Goal: Task Accomplishment & Management: Manage account settings

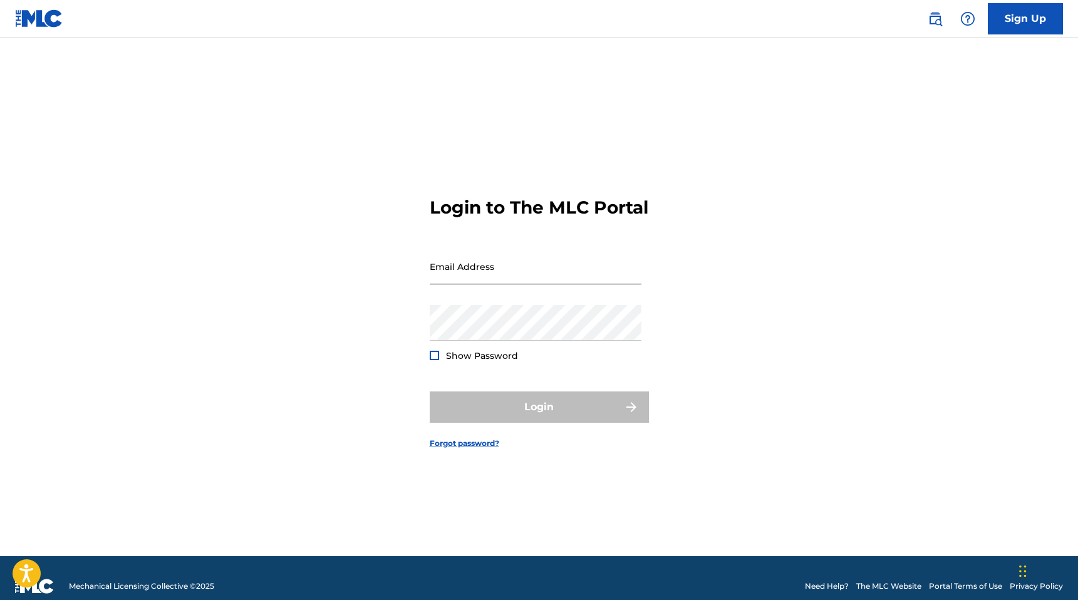
click at [523, 279] on input "Email Address" at bounding box center [536, 267] width 212 height 36
type input "[EMAIL_ADDRESS][DOMAIN_NAME]"
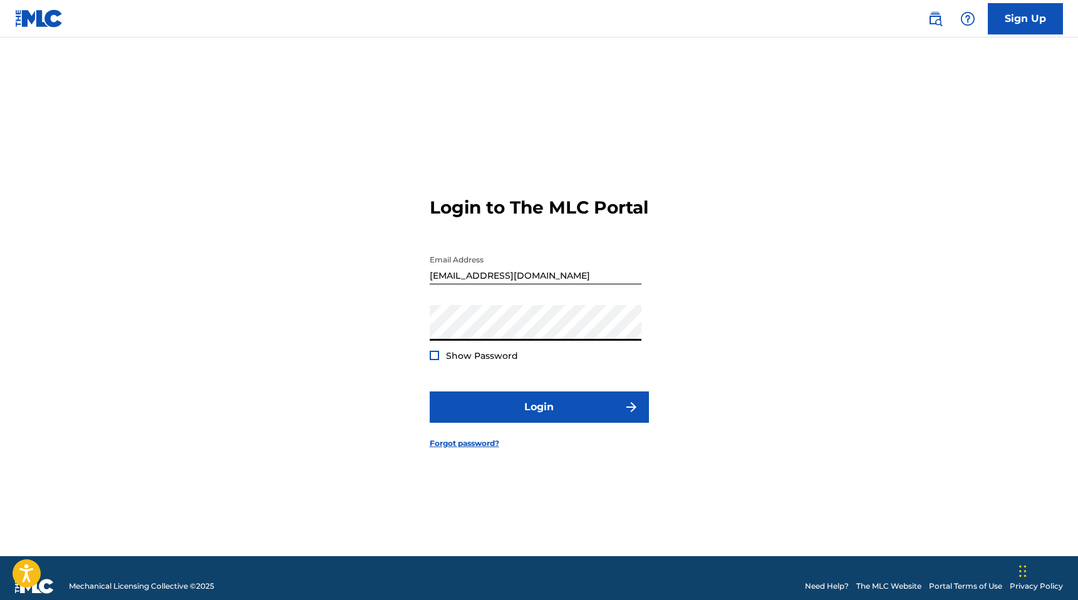
click at [430, 392] on button "Login" at bounding box center [539, 407] width 219 height 31
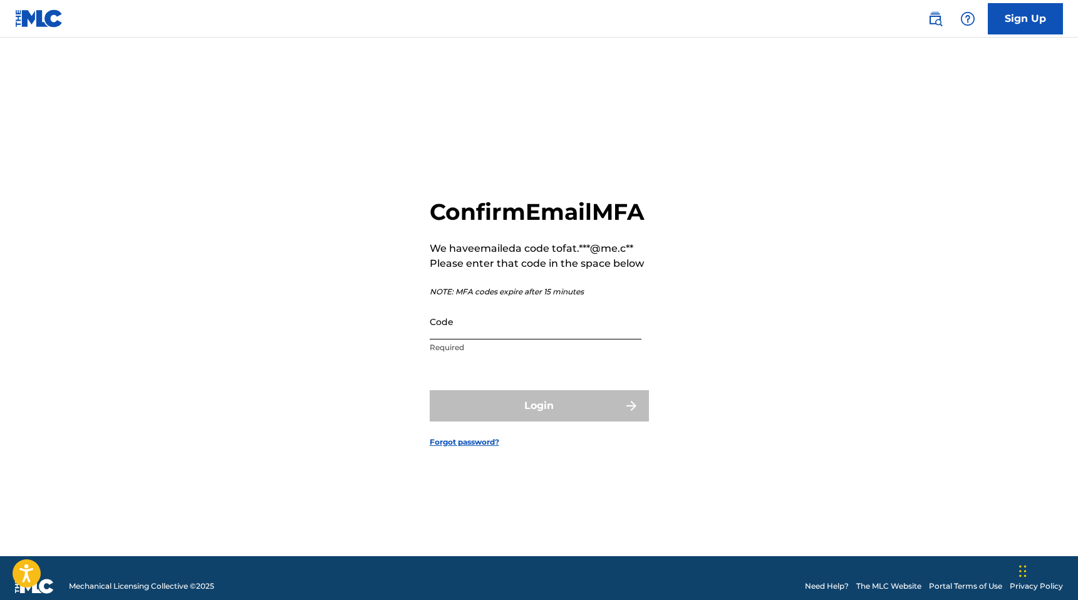
click at [477, 340] on input "Code" at bounding box center [536, 322] width 212 height 36
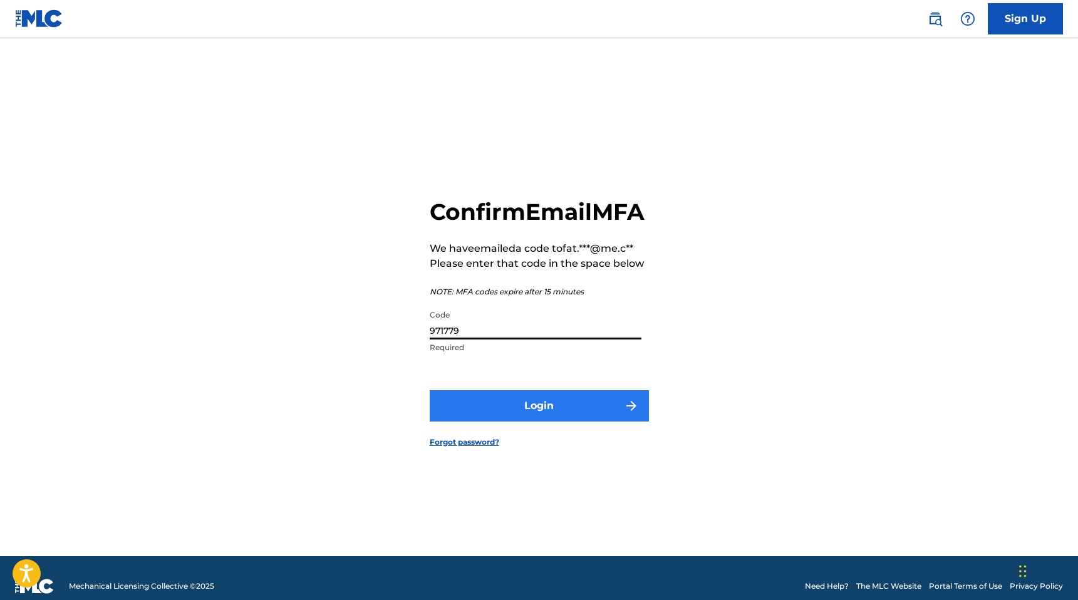
type input "971779"
click at [540, 417] on button "Login" at bounding box center [539, 405] width 219 height 31
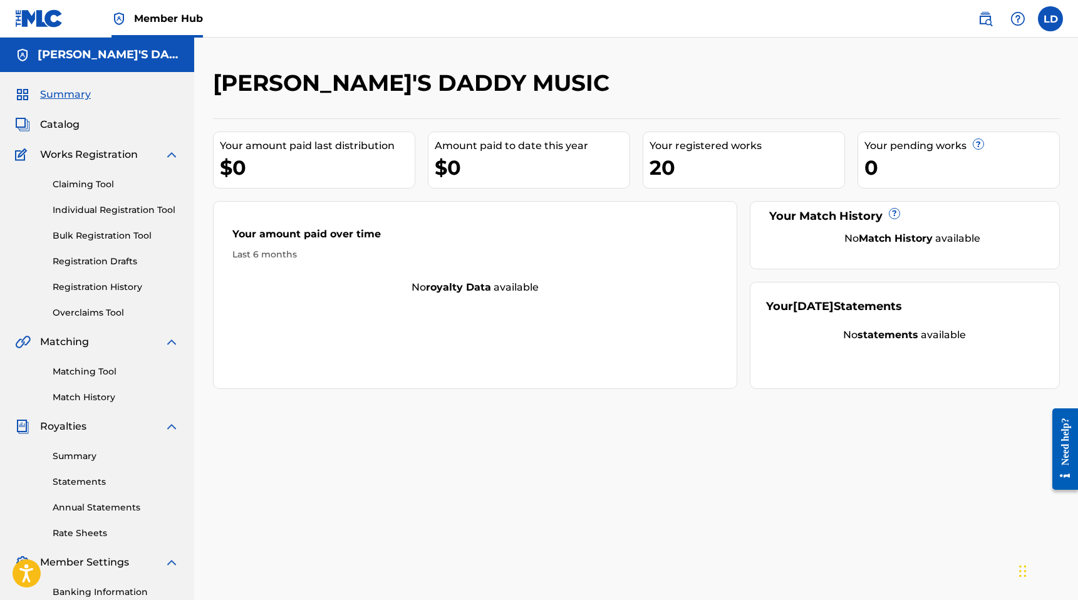
click at [679, 165] on div "20" at bounding box center [747, 168] width 195 height 28
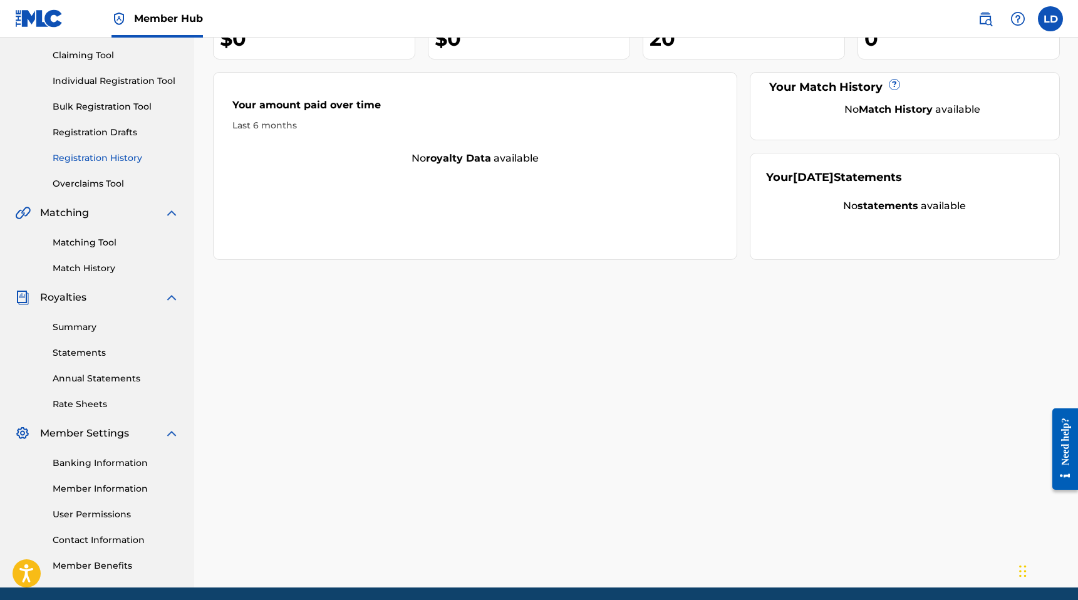
scroll to position [177, 0]
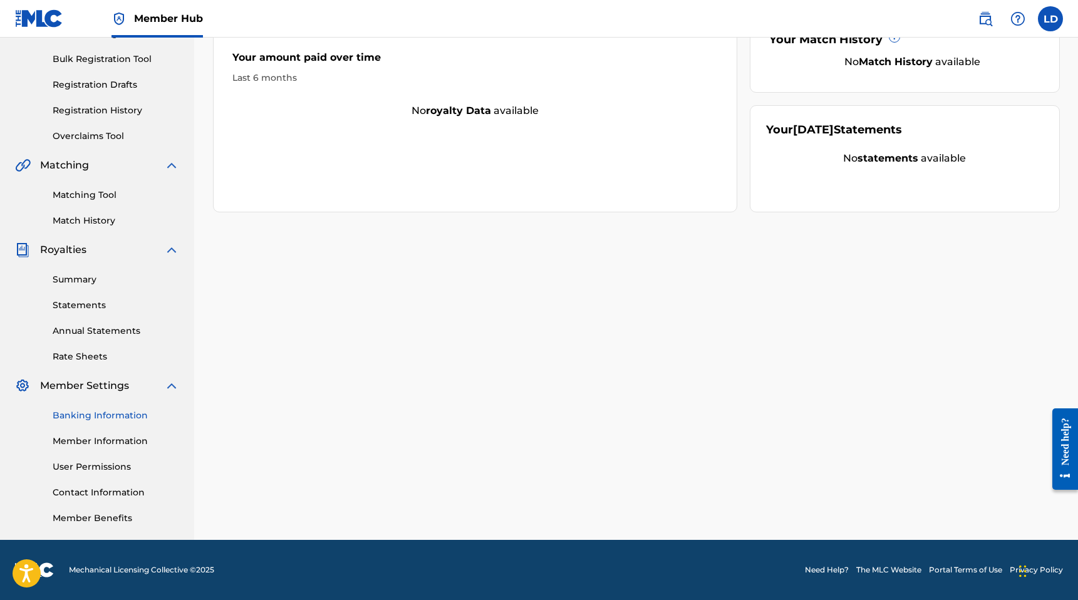
click at [99, 411] on link "Banking Information" at bounding box center [116, 415] width 127 height 13
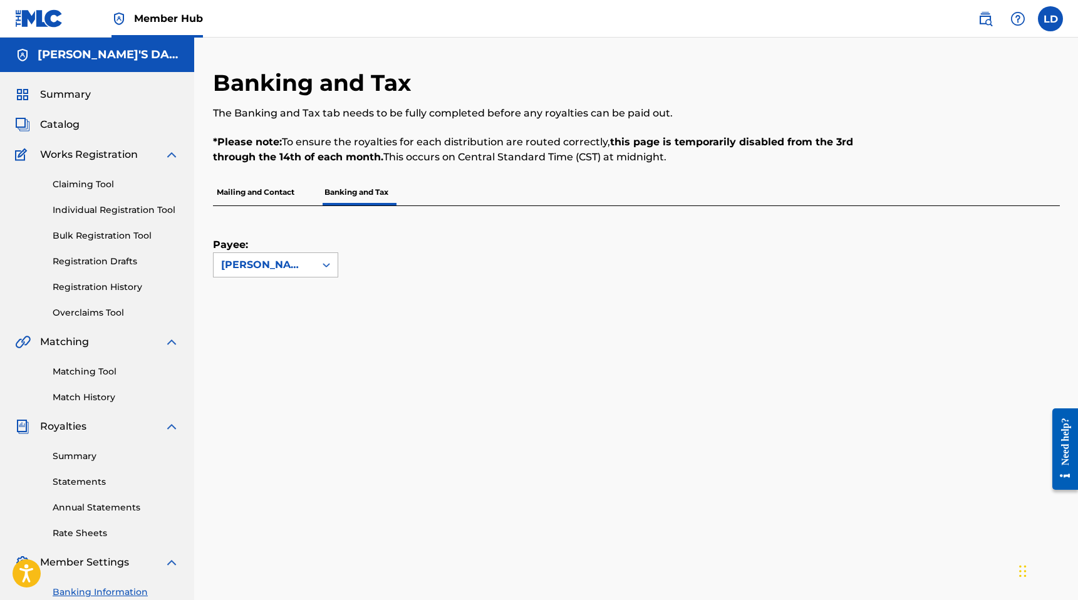
click at [325, 263] on icon at bounding box center [326, 265] width 13 height 13
click at [458, 250] on div "Payee: Use Up and Down to choose options, press Enter to select the currently f…" at bounding box center [621, 241] width 817 height 71
click at [266, 192] on p "Mailing and Contact" at bounding box center [255, 192] width 85 height 26
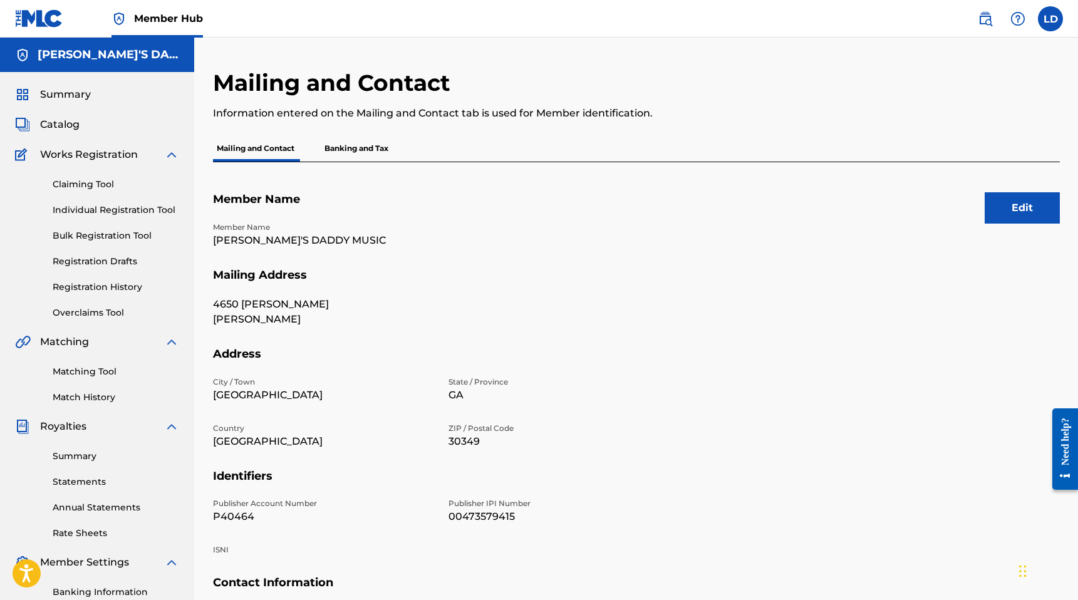
click at [361, 146] on p "Banking and Tax" at bounding box center [356, 148] width 71 height 26
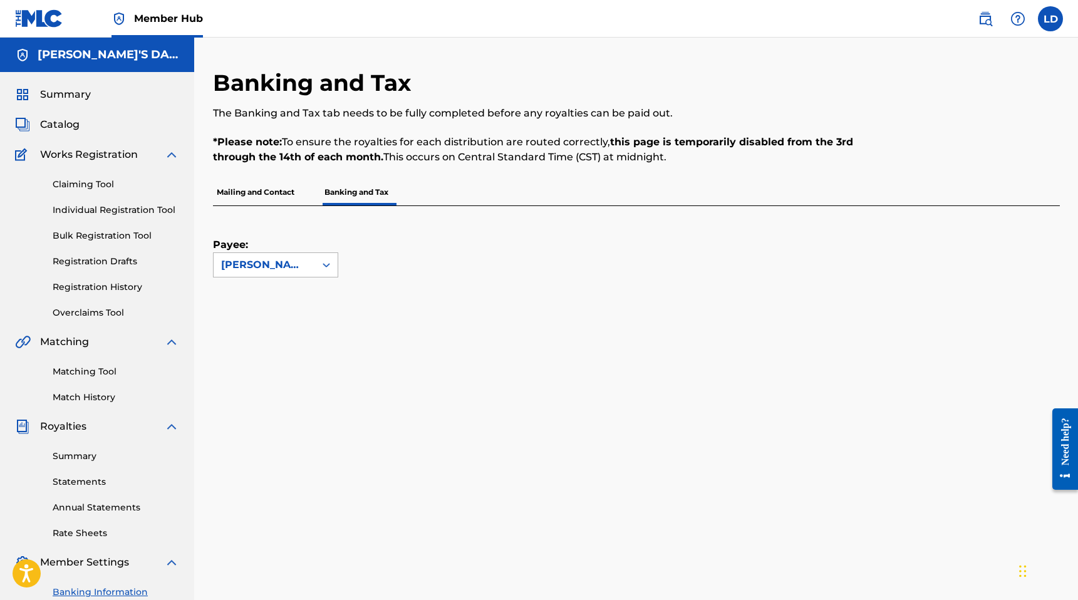
click at [325, 263] on icon at bounding box center [326, 265] width 13 height 13
click at [444, 260] on div "Payee: Use Up and Down to choose options, press Enter to select the currently f…" at bounding box center [621, 241] width 817 height 71
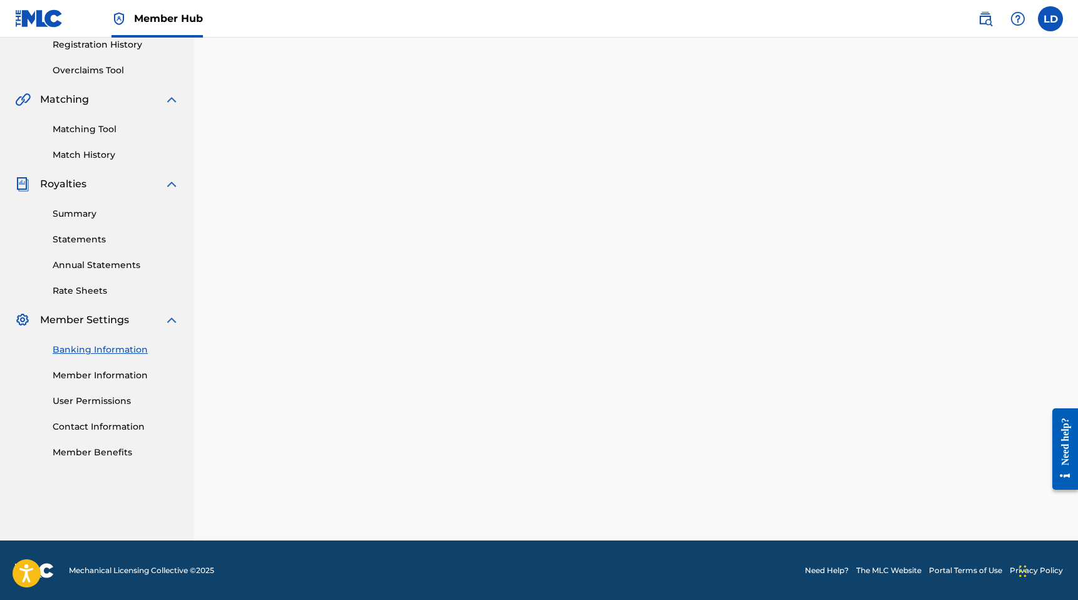
scroll to position [177, 0]
